Goal: Obtain resource: Obtain resource

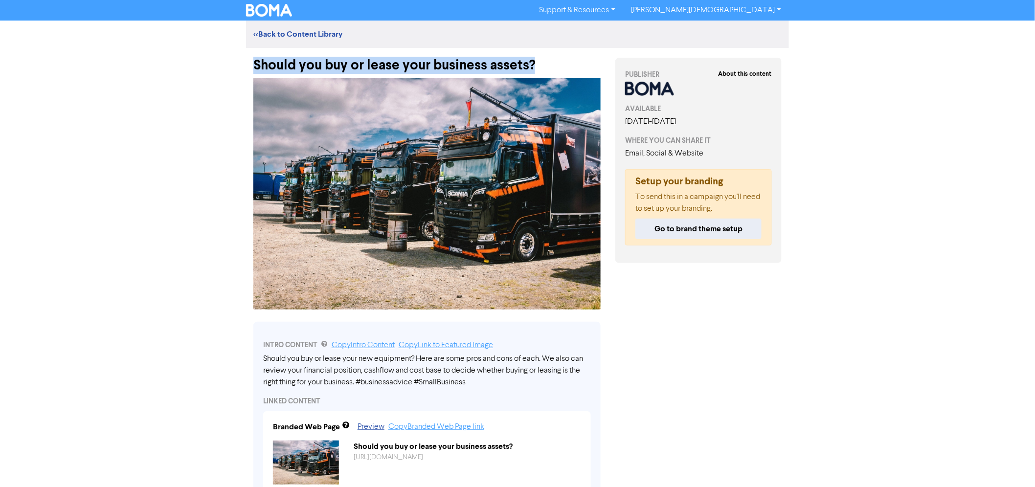
drag, startPoint x: 496, startPoint y: 62, endPoint x: 255, endPoint y: 63, distance: 241.1
click at [255, 63] on div "Should you buy or lease your business assets?" at bounding box center [426, 60] width 347 height 25
copy div "Should you buy or lease your business assets?"
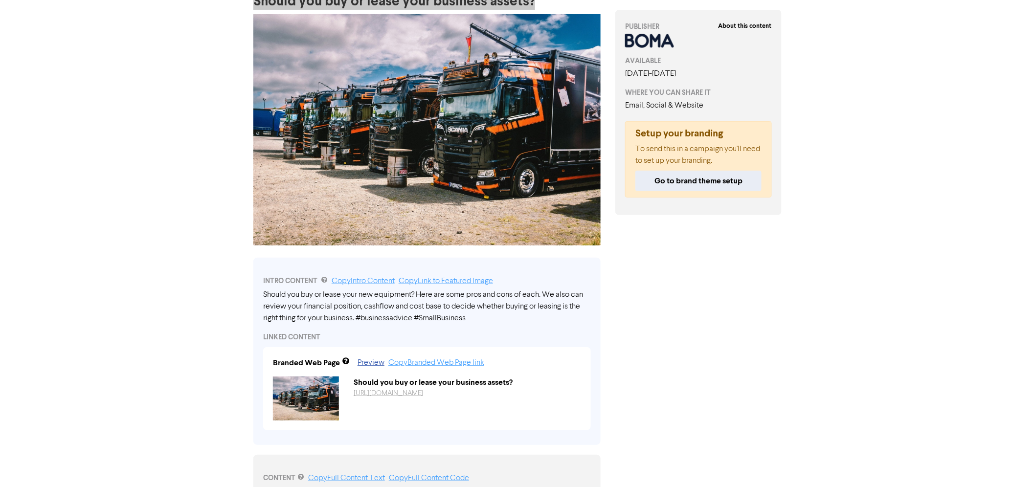
scroll to position [109, 0]
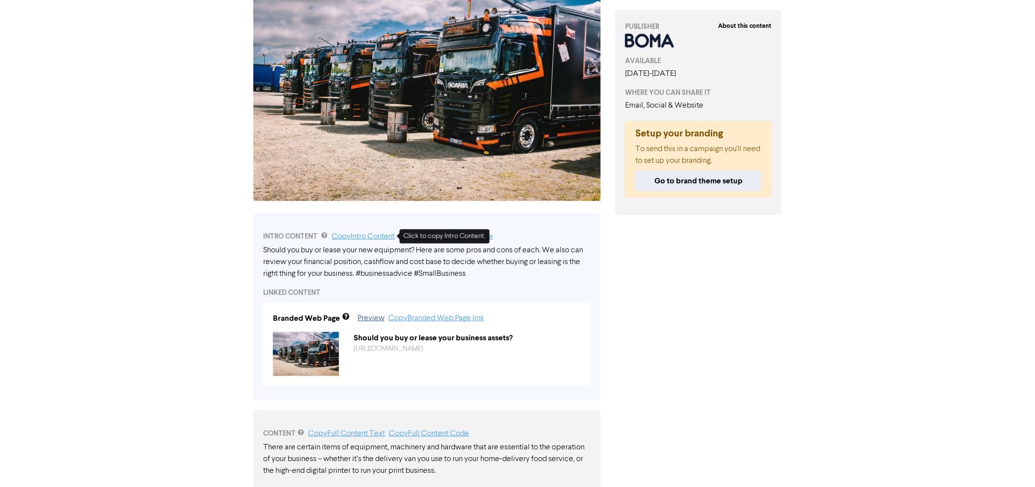
click at [381, 236] on link "Copy Intro Content" at bounding box center [363, 237] width 63 height 8
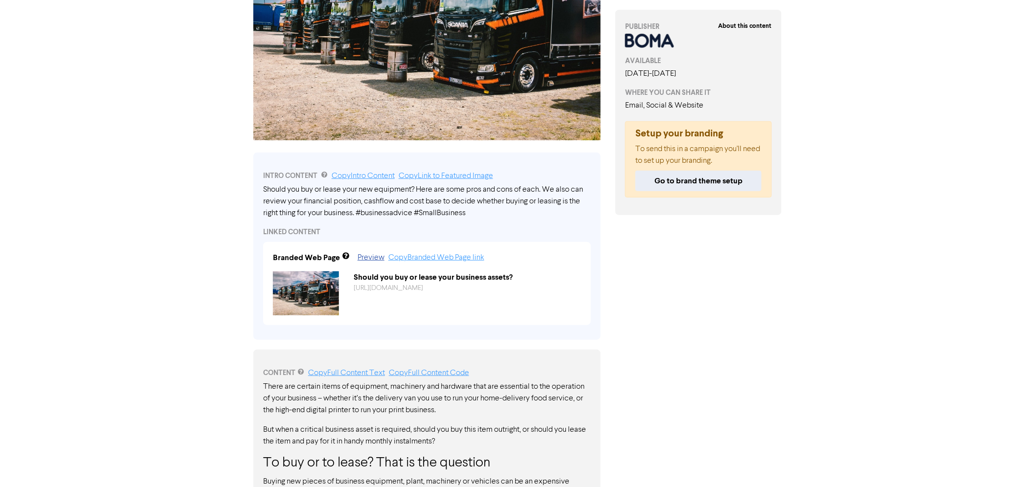
scroll to position [217, 0]
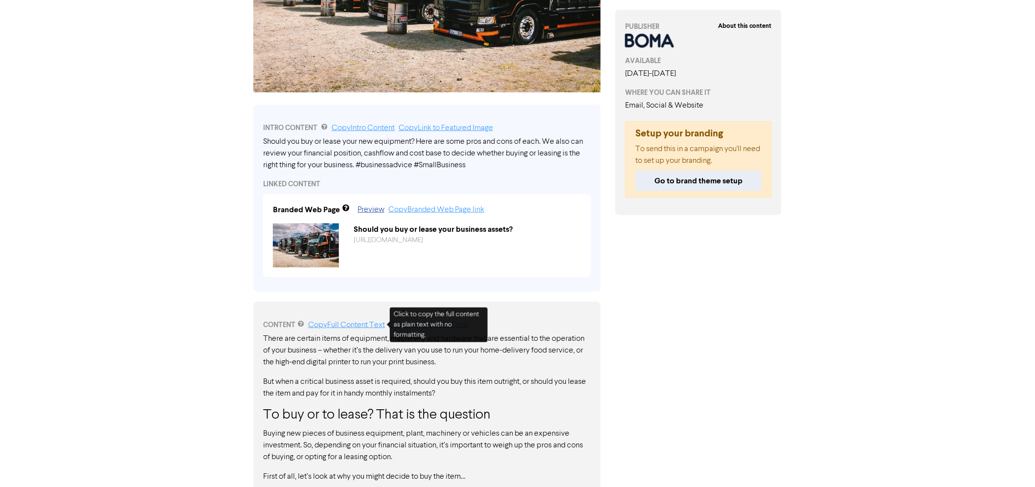
click at [362, 327] on link "Copy Full Content Text" at bounding box center [346, 325] width 77 height 8
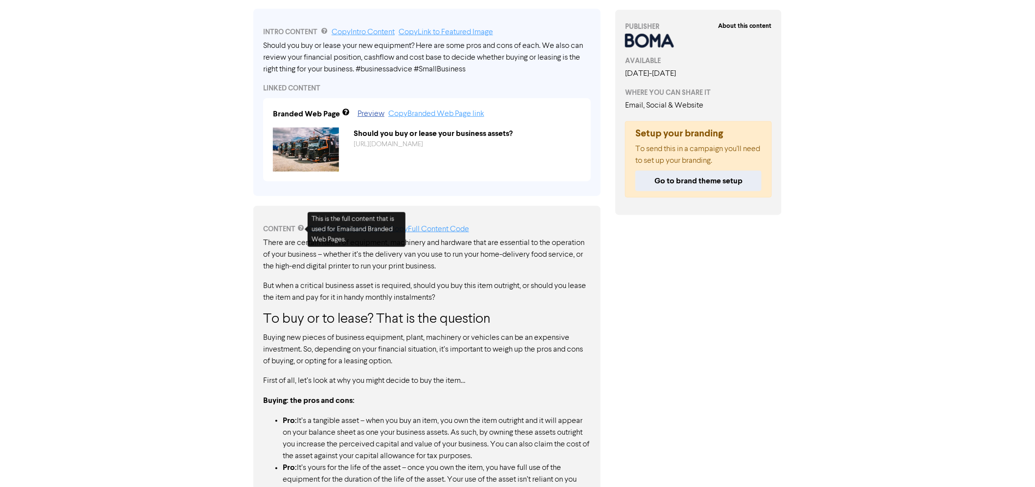
scroll to position [262, 0]
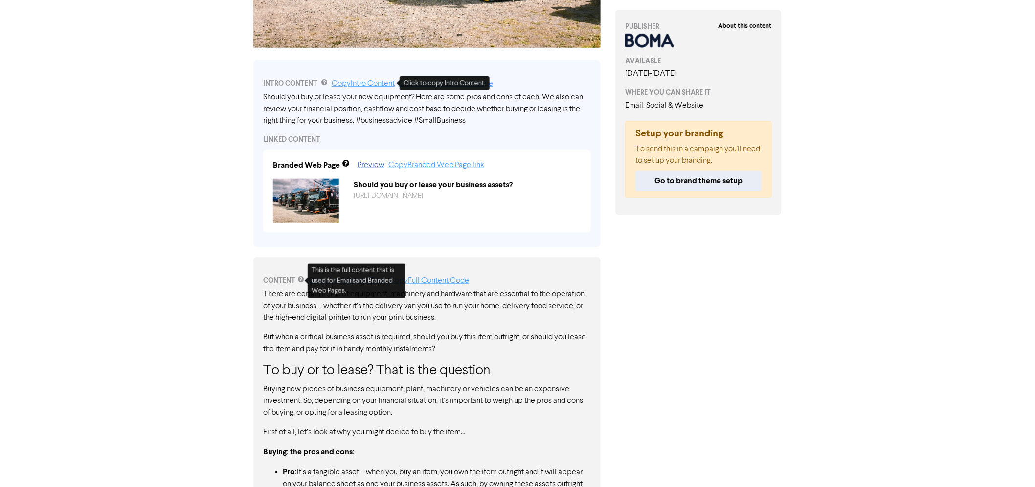
click at [379, 80] on link "Copy Intro Content" at bounding box center [363, 84] width 63 height 8
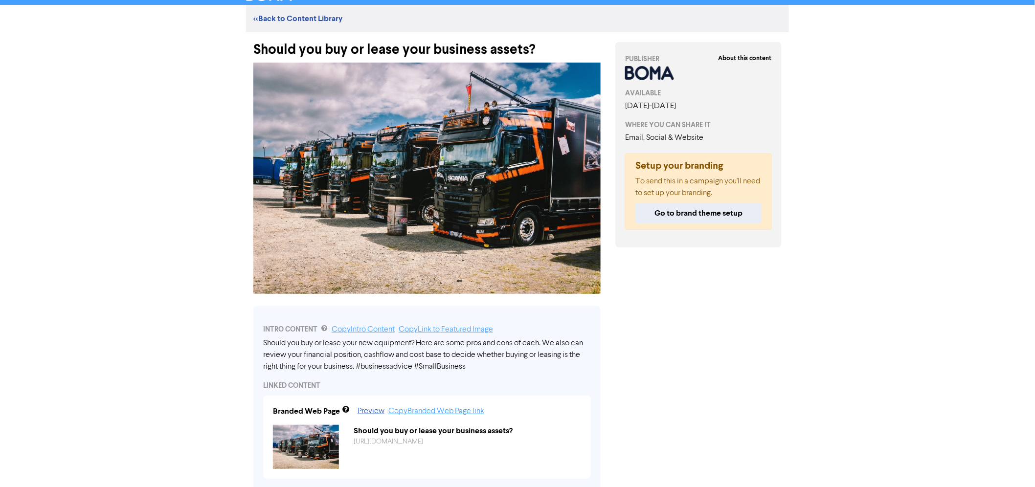
scroll to position [0, 0]
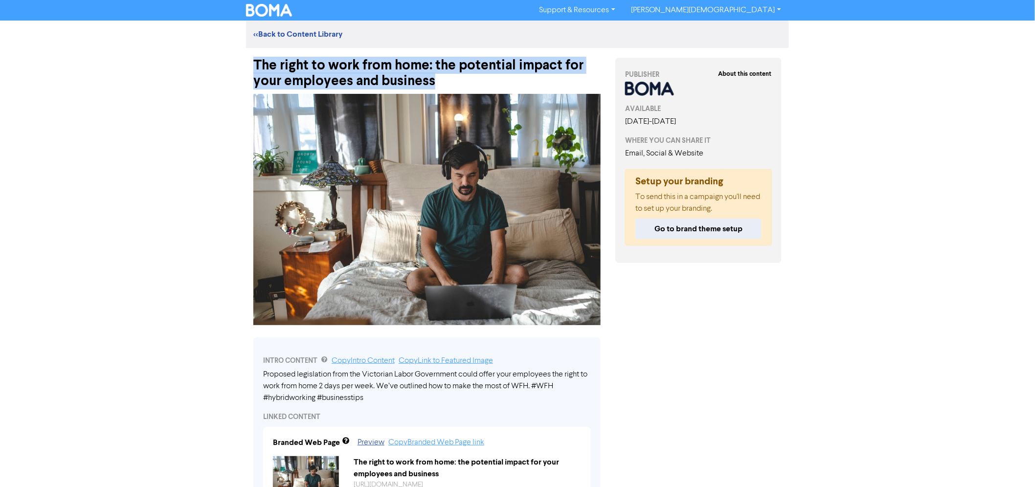
drag, startPoint x: 448, startPoint y: 80, endPoint x: 416, endPoint y: 94, distance: 35.7
click at [251, 67] on div "The right to work from home: the potential impact for your employees and busine…" at bounding box center [427, 68] width 362 height 41
copy div "The right to work from home: the potential impact for your employees and busine…"
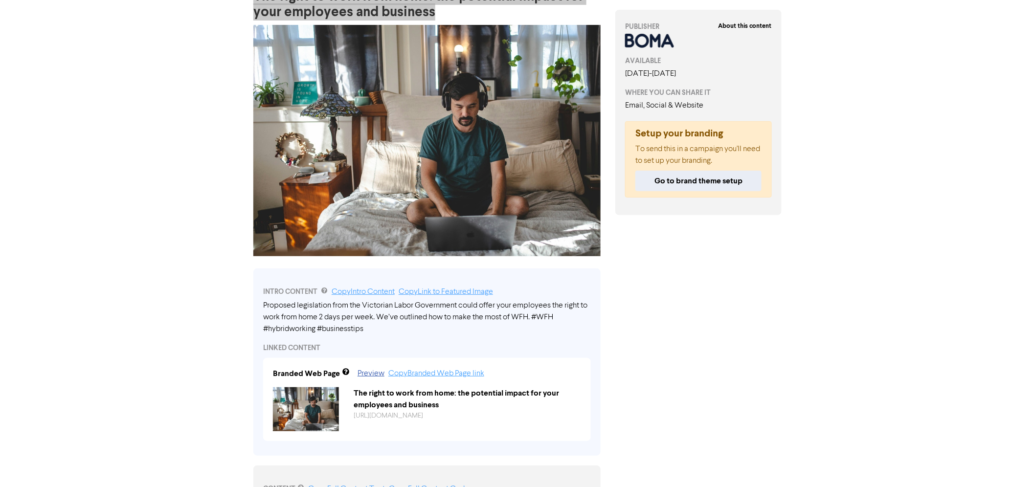
scroll to position [109, 0]
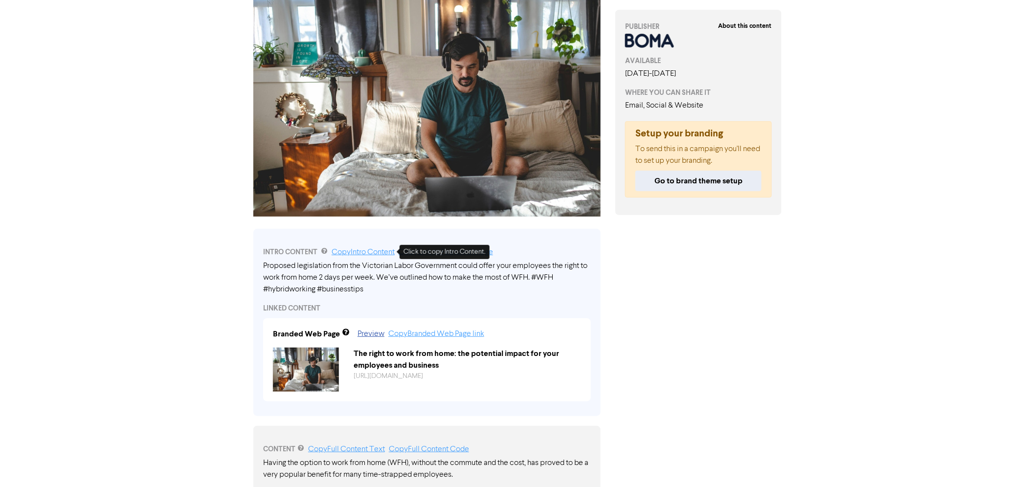
drag, startPoint x: 364, startPoint y: 249, endPoint x: 380, endPoint y: 250, distance: 15.7
click at [364, 249] on link "Copy Intro Content" at bounding box center [363, 252] width 63 height 8
copy div "The right to work from home: the potential impact for your employees and busine…"
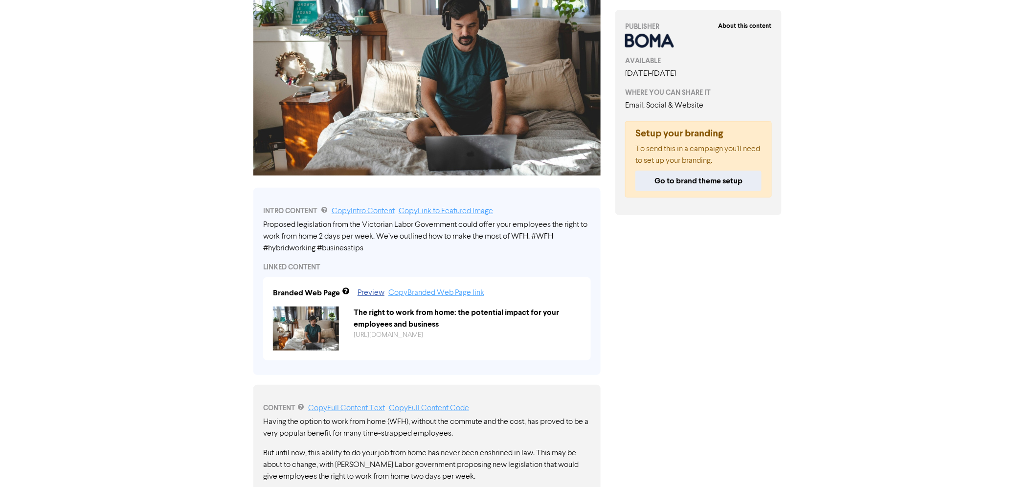
scroll to position [217, 0]
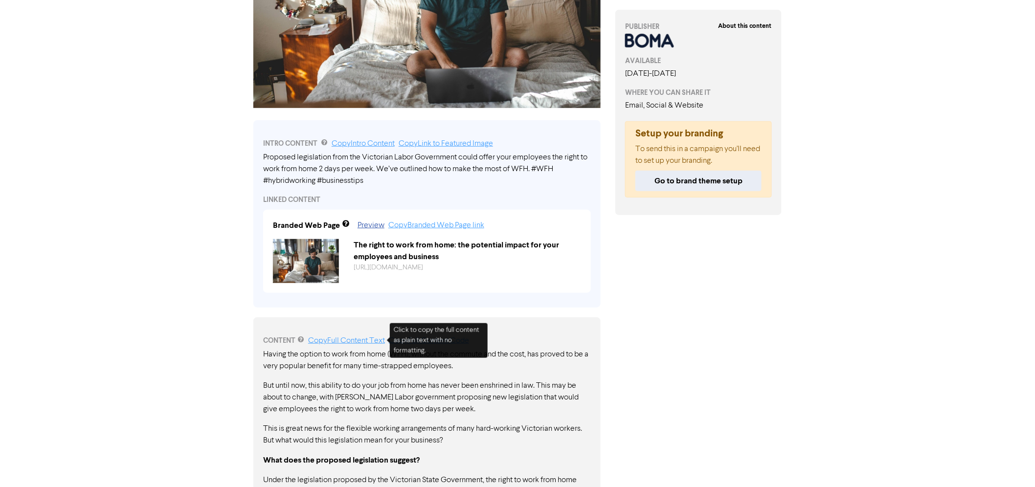
click at [365, 337] on link "Copy Full Content Text" at bounding box center [346, 341] width 77 height 8
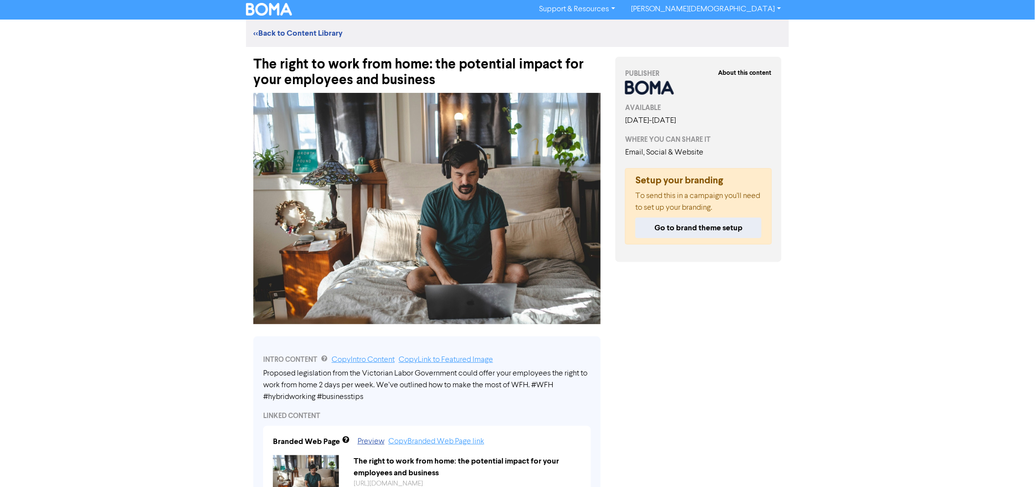
scroll to position [0, 0]
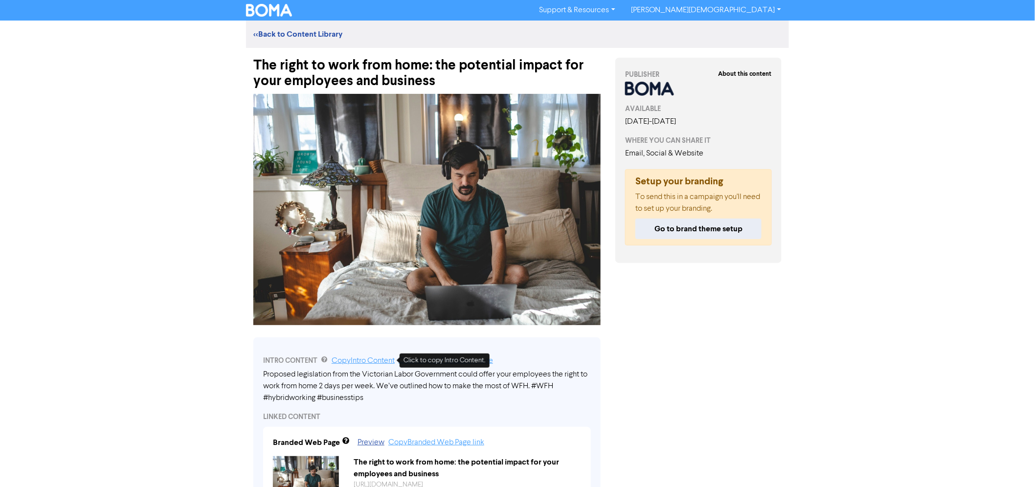
click at [357, 361] on link "Copy Intro Content" at bounding box center [363, 361] width 63 height 8
click at [378, 359] on link "Copy Intro Content" at bounding box center [363, 361] width 63 height 8
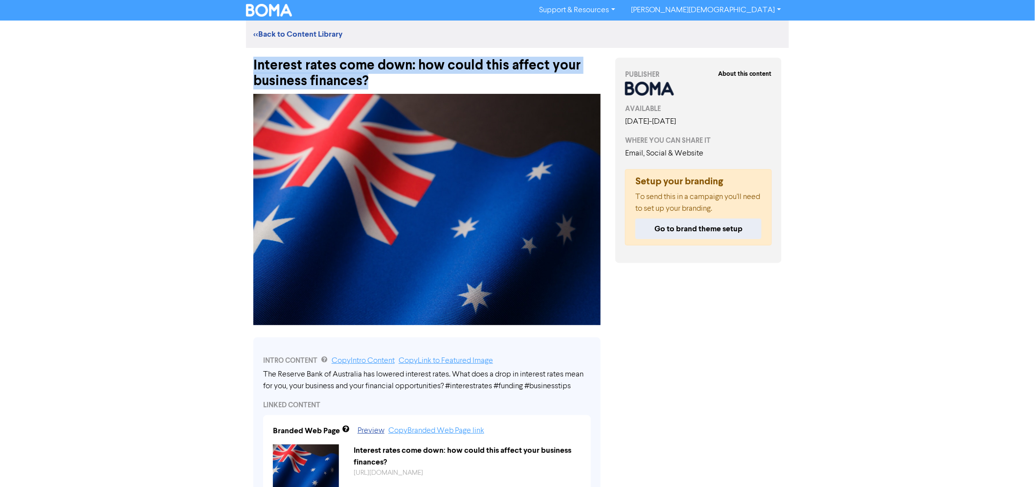
drag, startPoint x: 380, startPoint y: 80, endPoint x: 254, endPoint y: 64, distance: 126.8
click at [254, 64] on div "Interest rates come down: how could this affect your business finances?" at bounding box center [426, 68] width 347 height 41
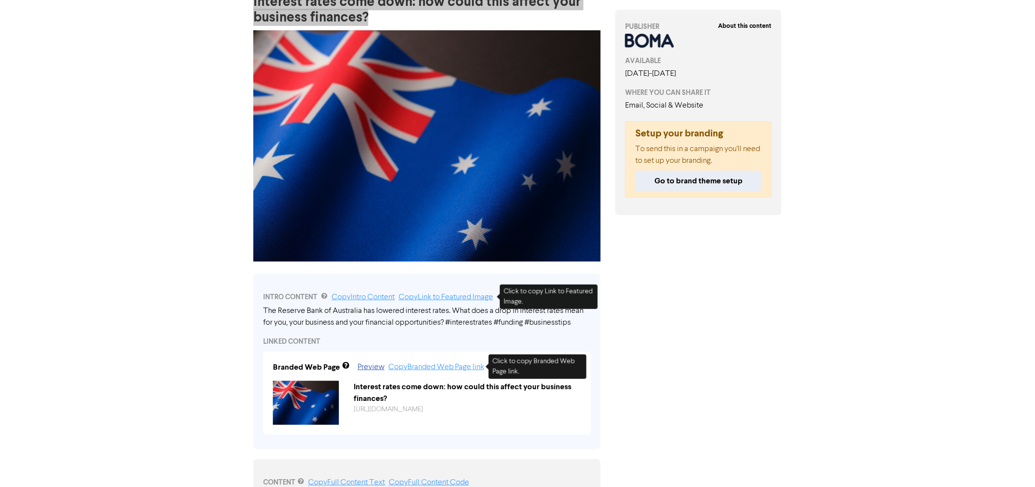
scroll to position [109, 0]
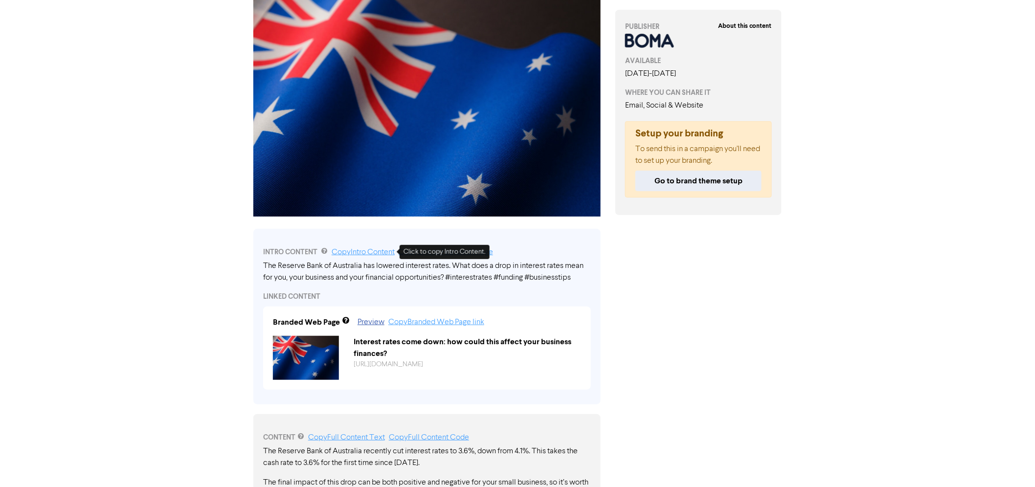
click at [369, 251] on link "Copy Intro Content" at bounding box center [363, 252] width 63 height 8
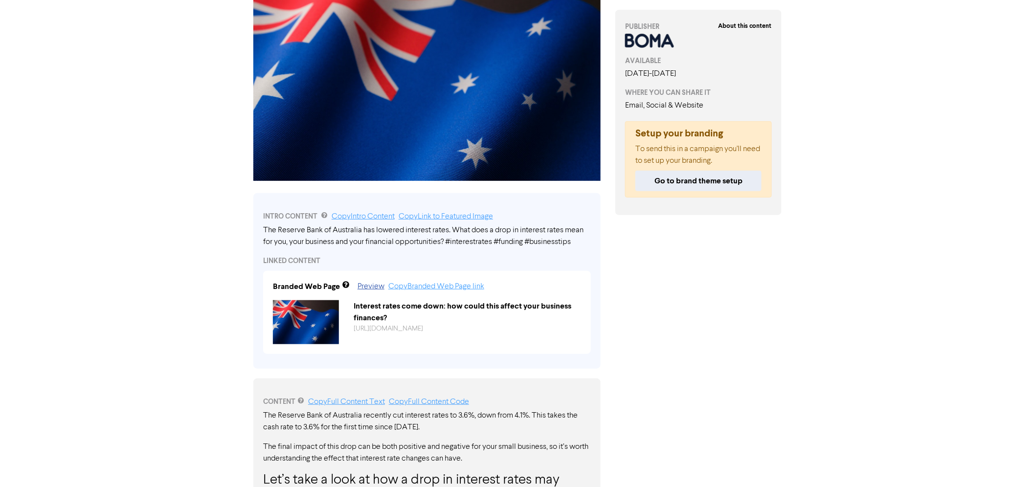
scroll to position [217, 0]
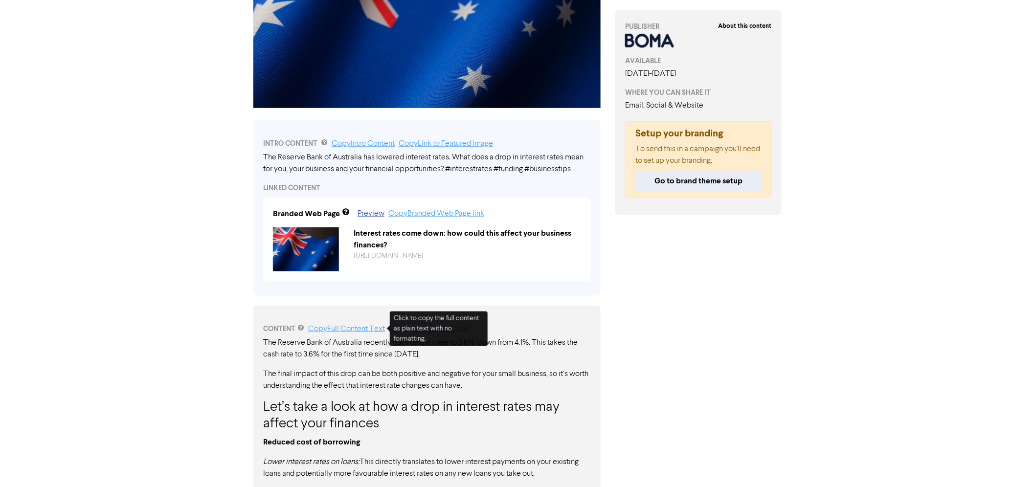
click at [355, 330] on link "Copy Full Content Text" at bounding box center [346, 329] width 77 height 8
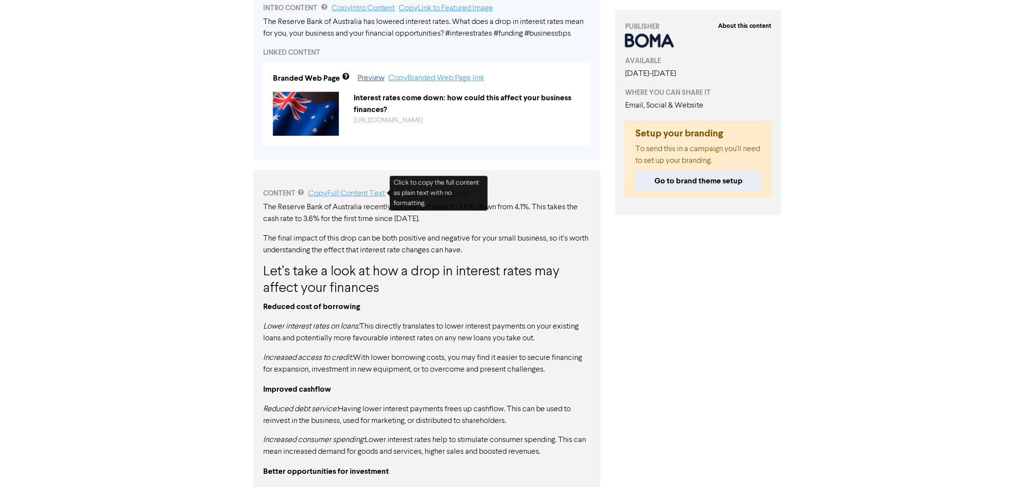
scroll to position [244, 0]
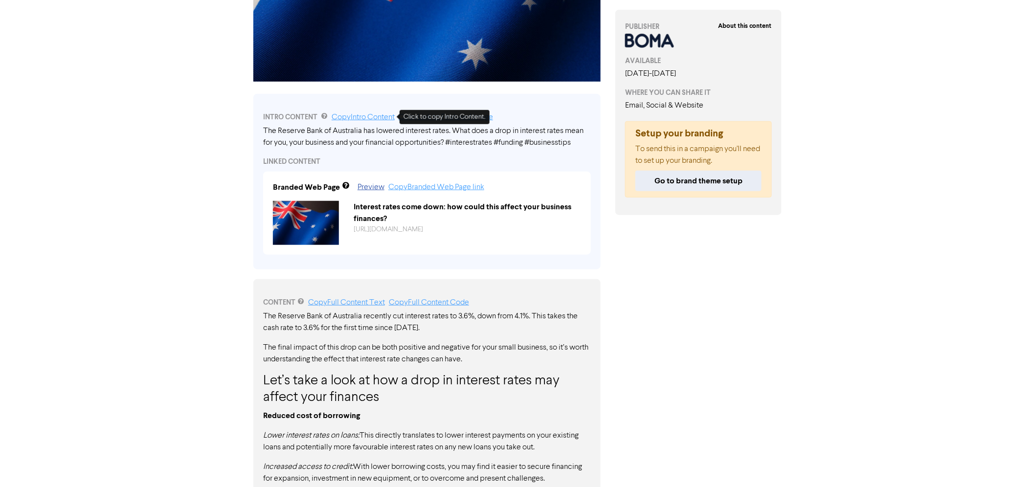
click at [373, 113] on link "Copy Intro Content" at bounding box center [363, 117] width 63 height 8
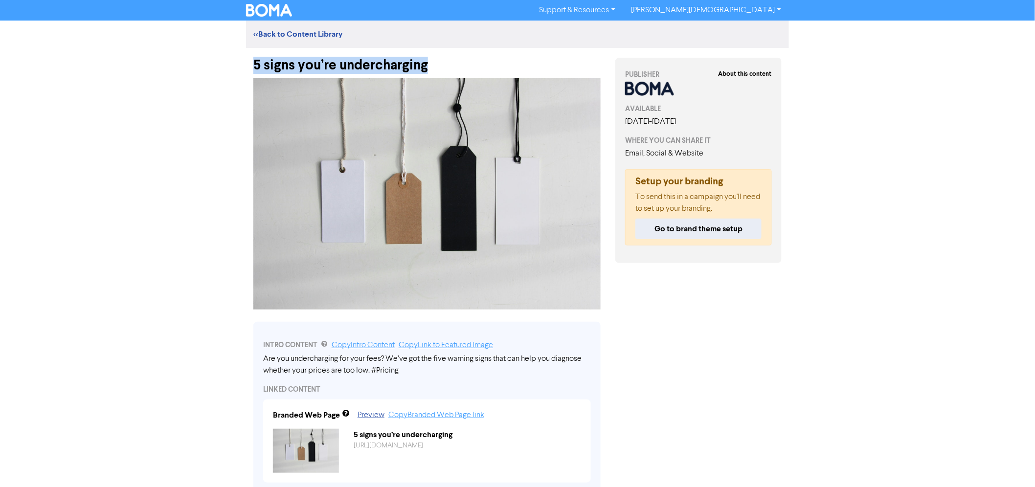
drag, startPoint x: 429, startPoint y: 64, endPoint x: 246, endPoint y: 65, distance: 183.4
click at [246, 65] on div "5 signs you’re undercharging" at bounding box center [427, 60] width 362 height 25
copy div "5 signs you’re undercharging"
click at [365, 345] on link "Copy Intro Content" at bounding box center [363, 345] width 63 height 8
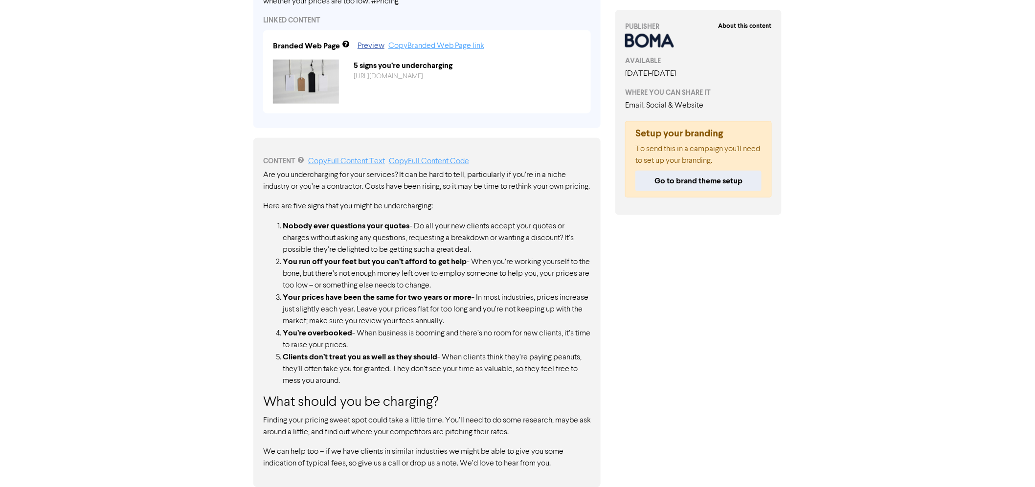
scroll to position [380, 0]
click at [338, 157] on link "Copy Full Content Text" at bounding box center [346, 161] width 77 height 8
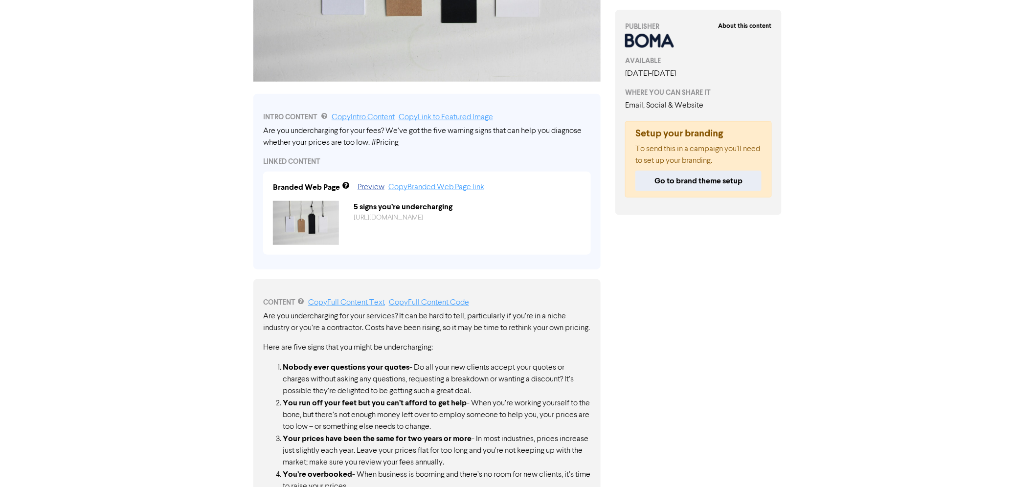
scroll to position [164, 0]
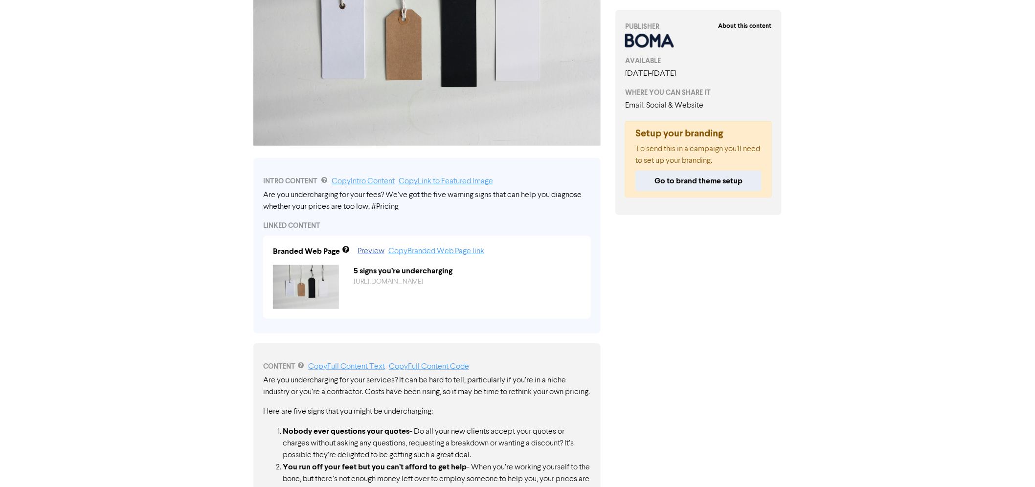
click at [760, 300] on div "About this content PUBLISHER AVAILABLE August 20th, 2025 - January 30th, 2026 W…" at bounding box center [698, 288] width 181 height 809
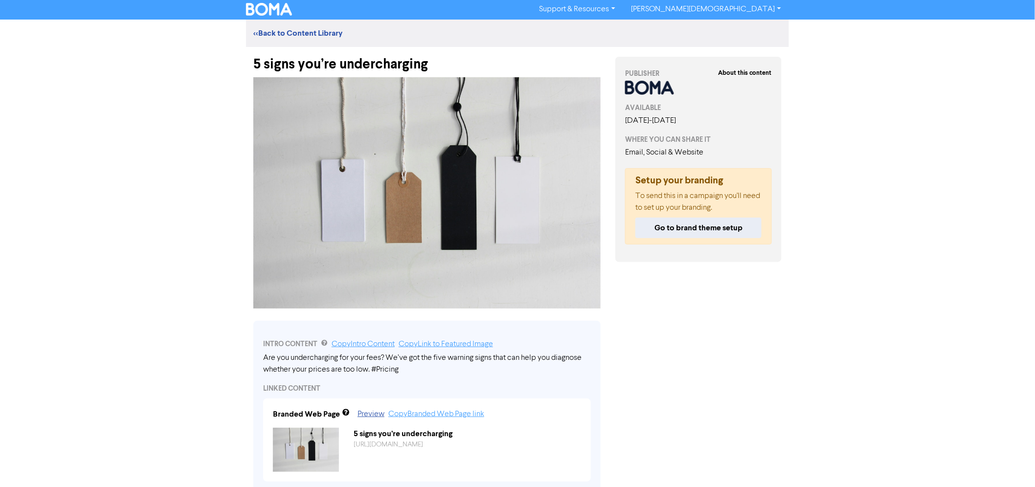
scroll to position [0, 0]
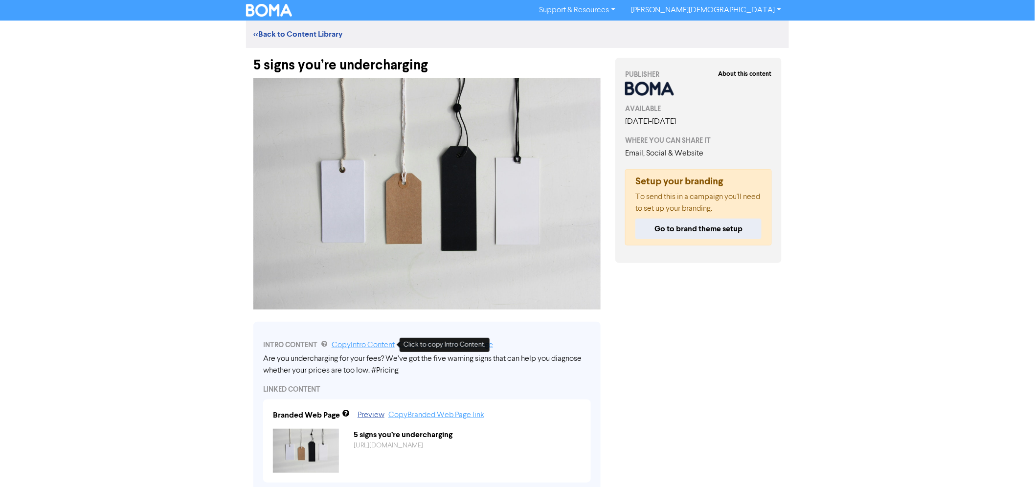
click at [369, 347] on link "Copy Intro Content" at bounding box center [363, 345] width 63 height 8
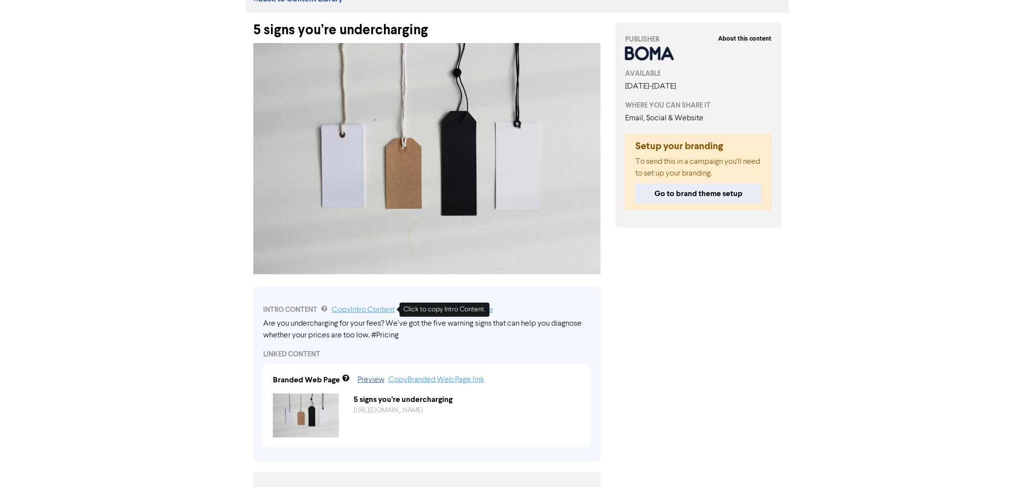
scroll to position [54, 0]
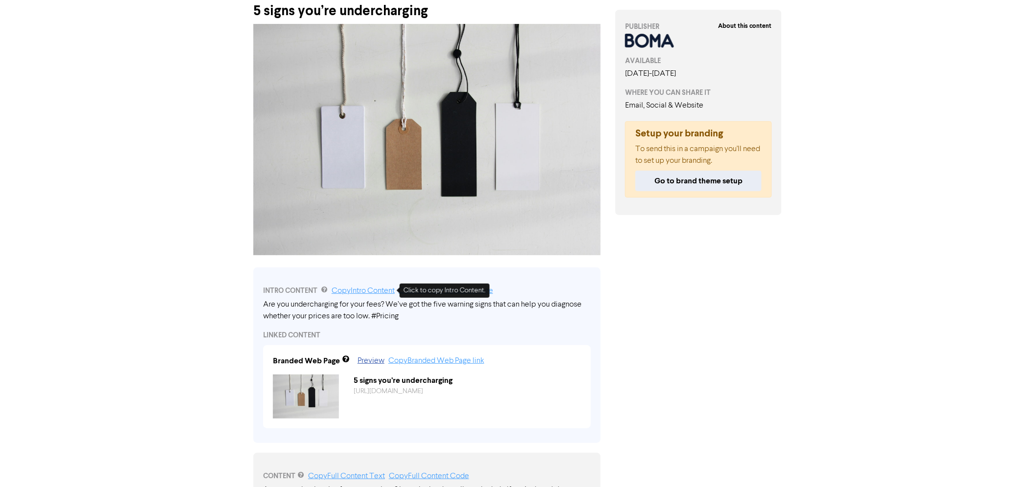
click at [357, 292] on link "Copy Intro Content" at bounding box center [363, 291] width 63 height 8
